Goal: Task Accomplishment & Management: Complete application form

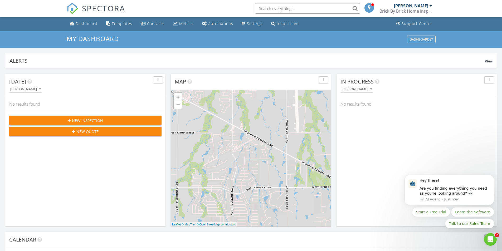
click at [86, 132] on span "New Quote" at bounding box center [87, 132] width 22 height 6
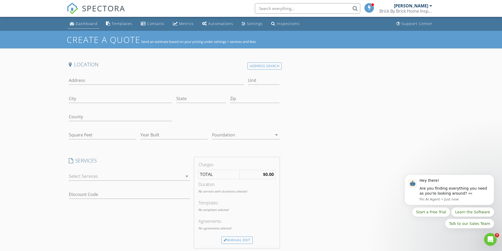
click at [81, 23] on div "Dashboard" at bounding box center [87, 23] width 22 height 5
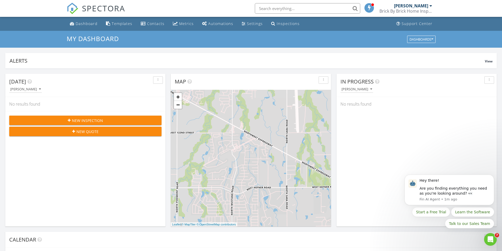
click at [87, 121] on span "New Inspection" at bounding box center [87, 121] width 31 height 6
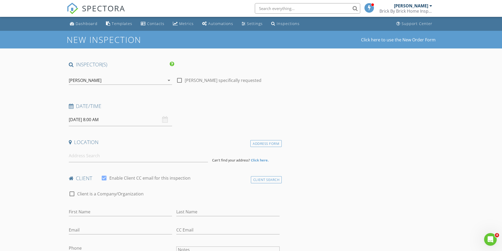
drag, startPoint x: 179, startPoint y: 81, endPoint x: 147, endPoint y: 96, distance: 34.9
click at [179, 81] on div at bounding box center [179, 80] width 9 height 9
checkbox input "true"
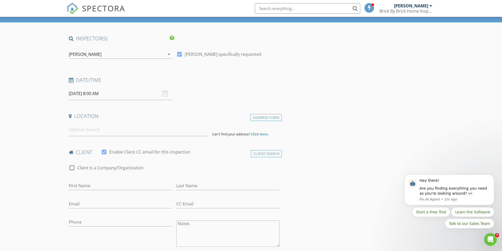
scroll to position [26, 0]
click at [98, 130] on input at bounding box center [138, 129] width 139 height 13
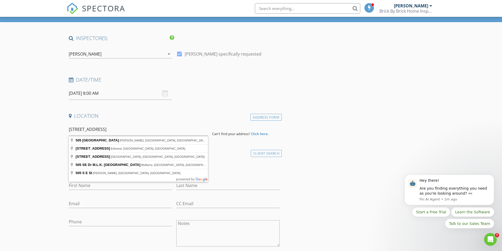
type input "[STREET_ADDRESS][PERSON_NAME]"
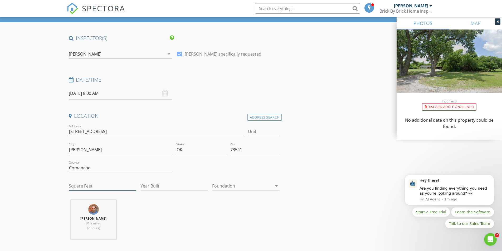
click at [96, 183] on input "Square Feet" at bounding box center [102, 186] width 67 height 9
type input "1780"
click at [176, 188] on input "Year Built" at bounding box center [173, 186] width 67 height 9
type input "1970"
click at [234, 185] on div at bounding box center [242, 186] width 60 height 8
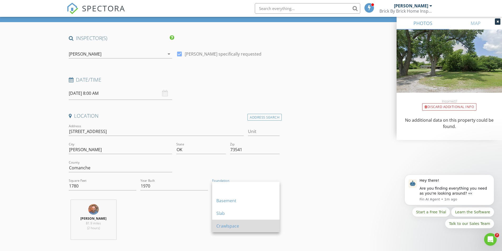
click at [235, 227] on div "Crawlspace" at bounding box center [245, 226] width 59 height 6
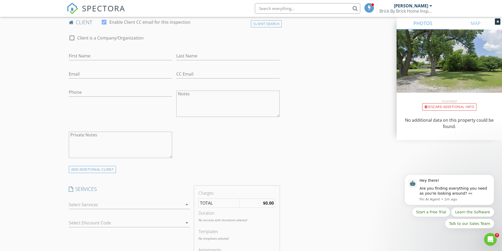
scroll to position [263, 0]
click at [93, 203] on div at bounding box center [126, 205] width 114 height 8
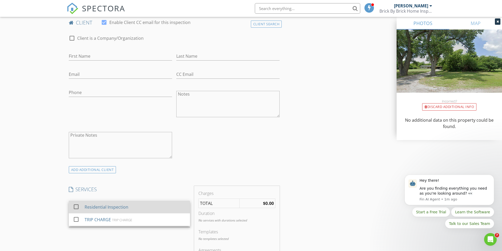
click at [86, 208] on div "Residential Inspection" at bounding box center [106, 207] width 44 height 6
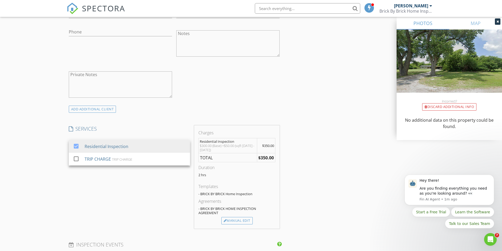
scroll to position [342, 0]
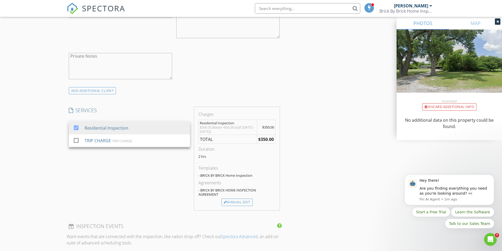
click at [36, 143] on div "New Inspection Click here to use the New Order Form INSPECTOR(S) check_box [GEO…" at bounding box center [251, 148] width 502 height 918
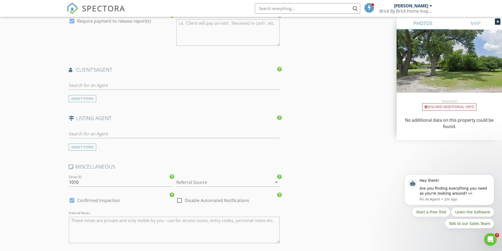
scroll to position [606, 0]
click at [71, 197] on div at bounding box center [71, 198] width 9 height 9
checkbox input "false"
checkbox input "true"
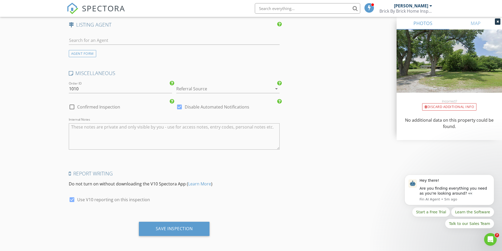
scroll to position [698, 0]
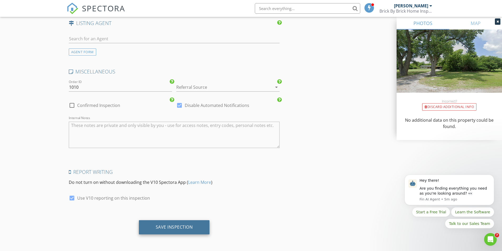
click at [172, 227] on div "Save Inspection" at bounding box center [174, 226] width 37 height 5
